Goal: Transaction & Acquisition: Purchase product/service

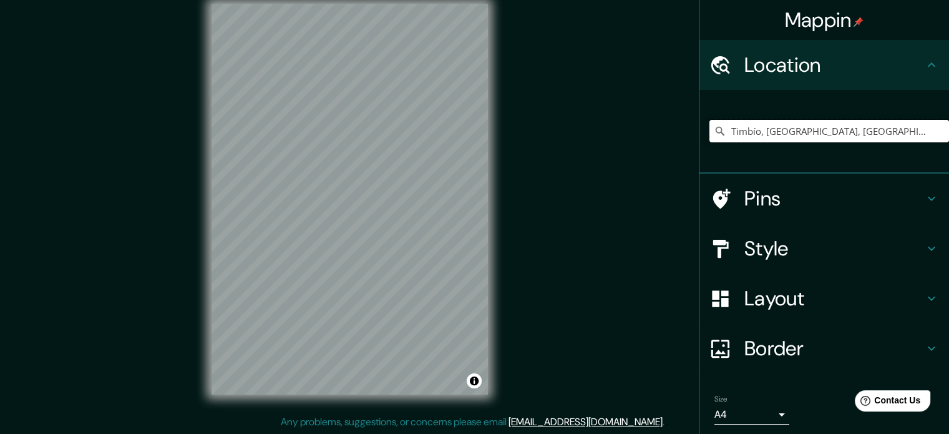
click at [744, 141] on input "Timbío, Cauca, Colombia" at bounding box center [830, 131] width 240 height 22
click at [856, 134] on input "Timbío, Cauca, Colombia" at bounding box center [830, 131] width 240 height 22
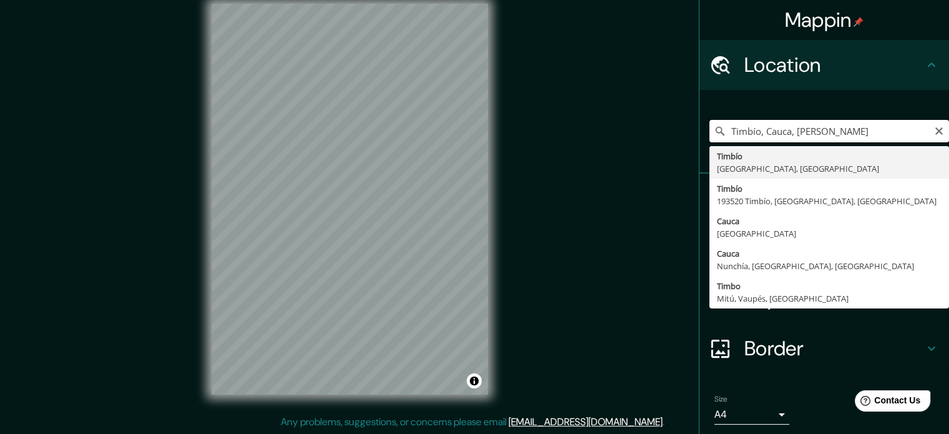
type input "Timbío, Cauca, Colombia"
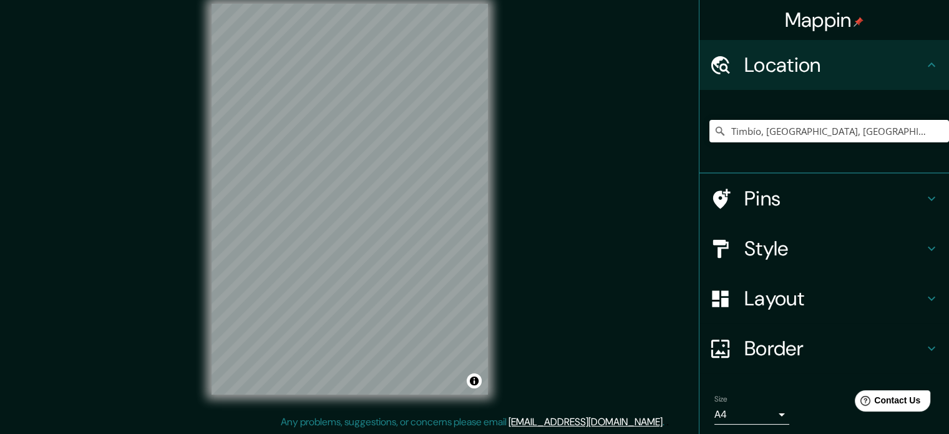
scroll to position [42, 0]
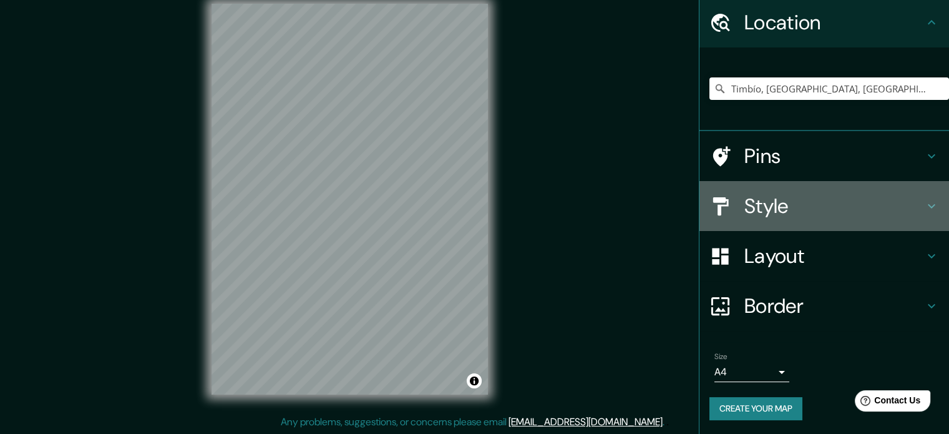
click at [831, 210] on h4 "Style" at bounding box center [835, 205] width 180 height 25
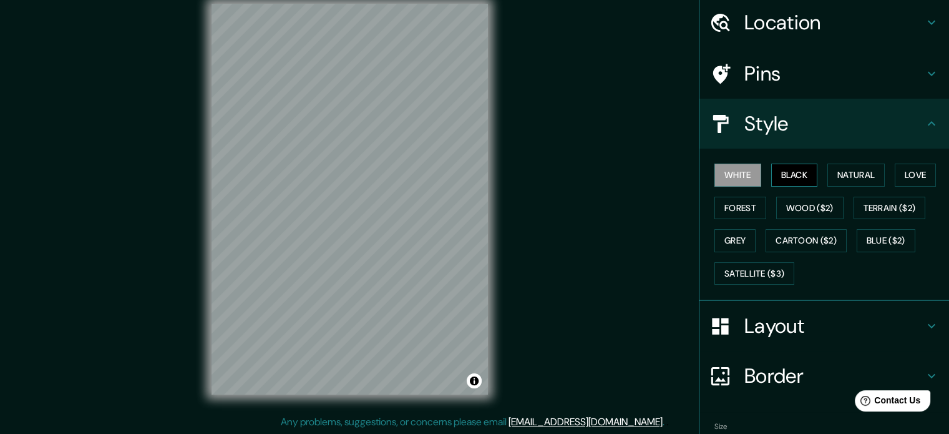
click at [787, 178] on button "Black" at bounding box center [794, 175] width 47 height 23
click at [859, 182] on button "Natural" at bounding box center [856, 175] width 57 height 23
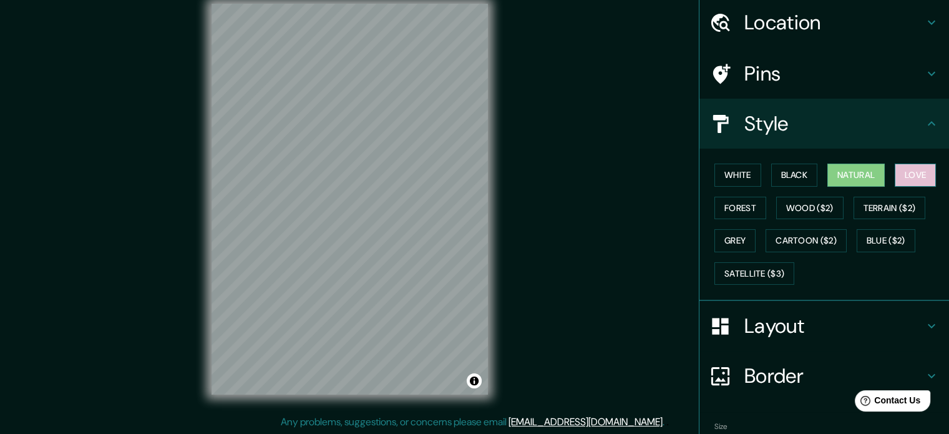
click at [909, 174] on button "Love" at bounding box center [915, 175] width 41 height 23
click at [869, 177] on button "Natural" at bounding box center [856, 175] width 57 height 23
click at [879, 213] on button "Terrain ($2)" at bounding box center [890, 208] width 72 height 23
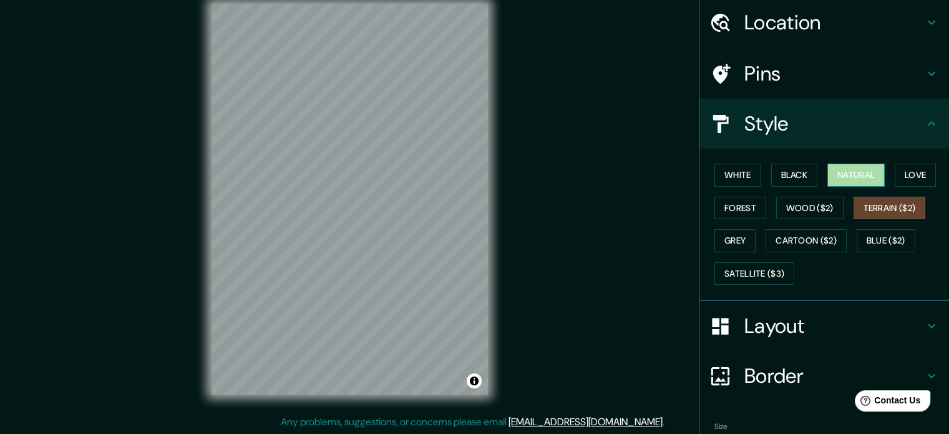
click at [875, 177] on button "Natural" at bounding box center [856, 175] width 57 height 23
